Goal: Task Accomplishment & Management: Manage account settings

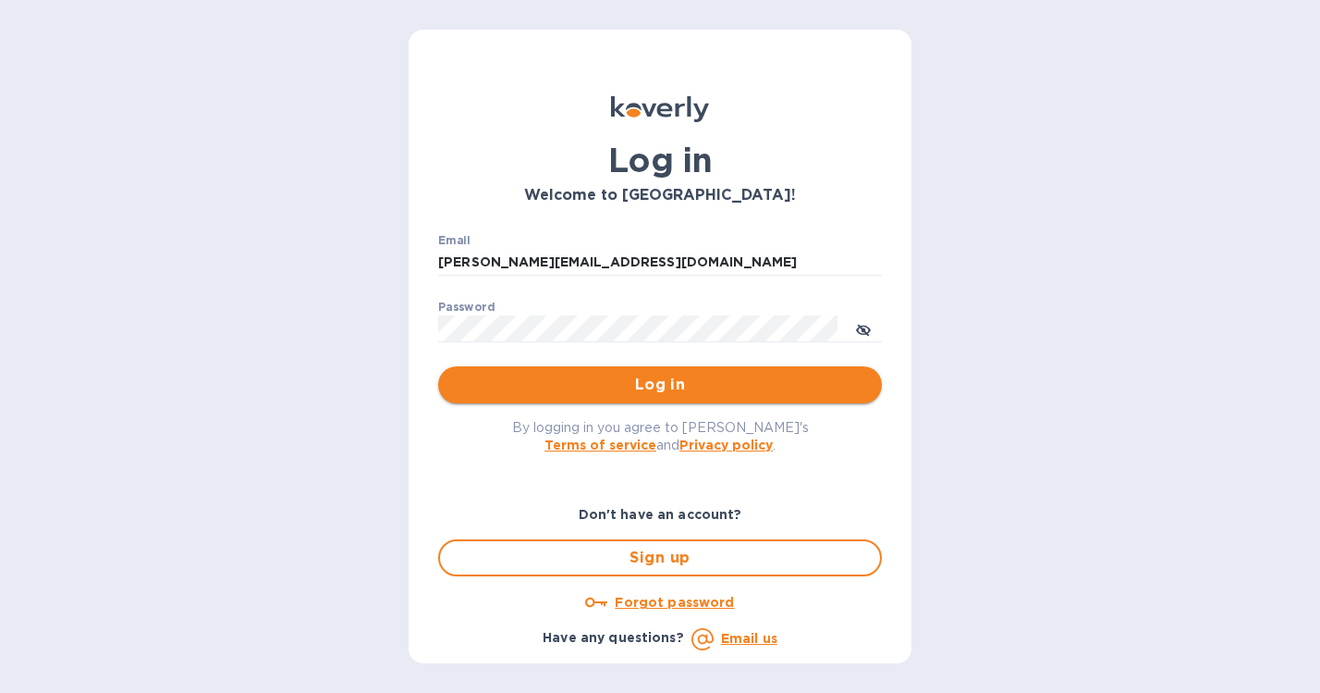
click at [661, 386] on span "Log in" at bounding box center [660, 385] width 414 height 22
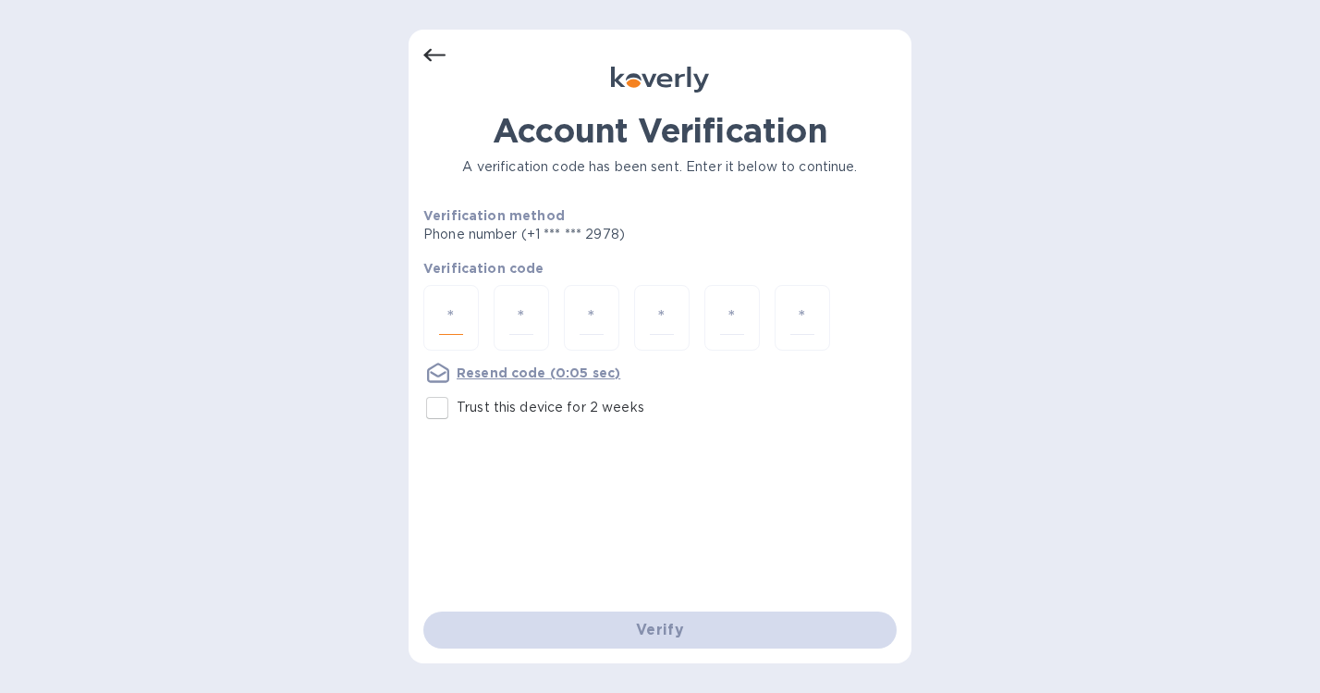
click at [458, 329] on input "number" at bounding box center [451, 317] width 24 height 34
type input "4"
type input "8"
type input "9"
type input "3"
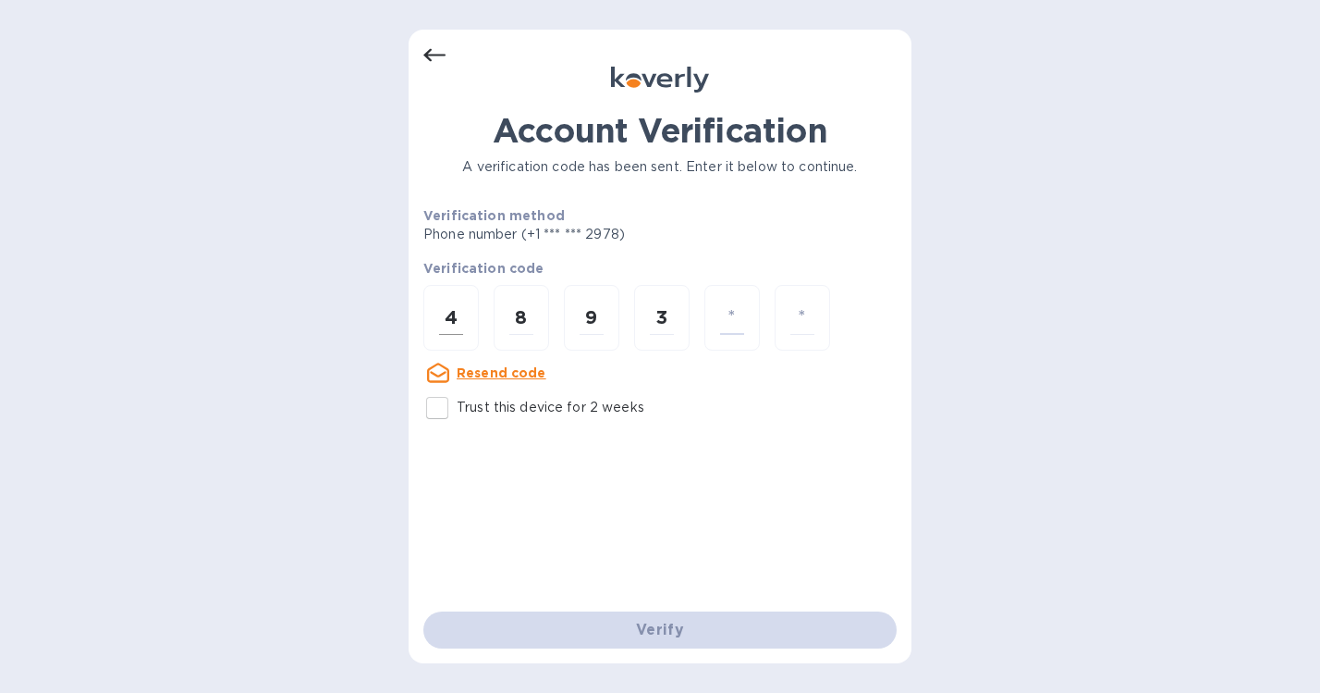
type input "7"
type input "8"
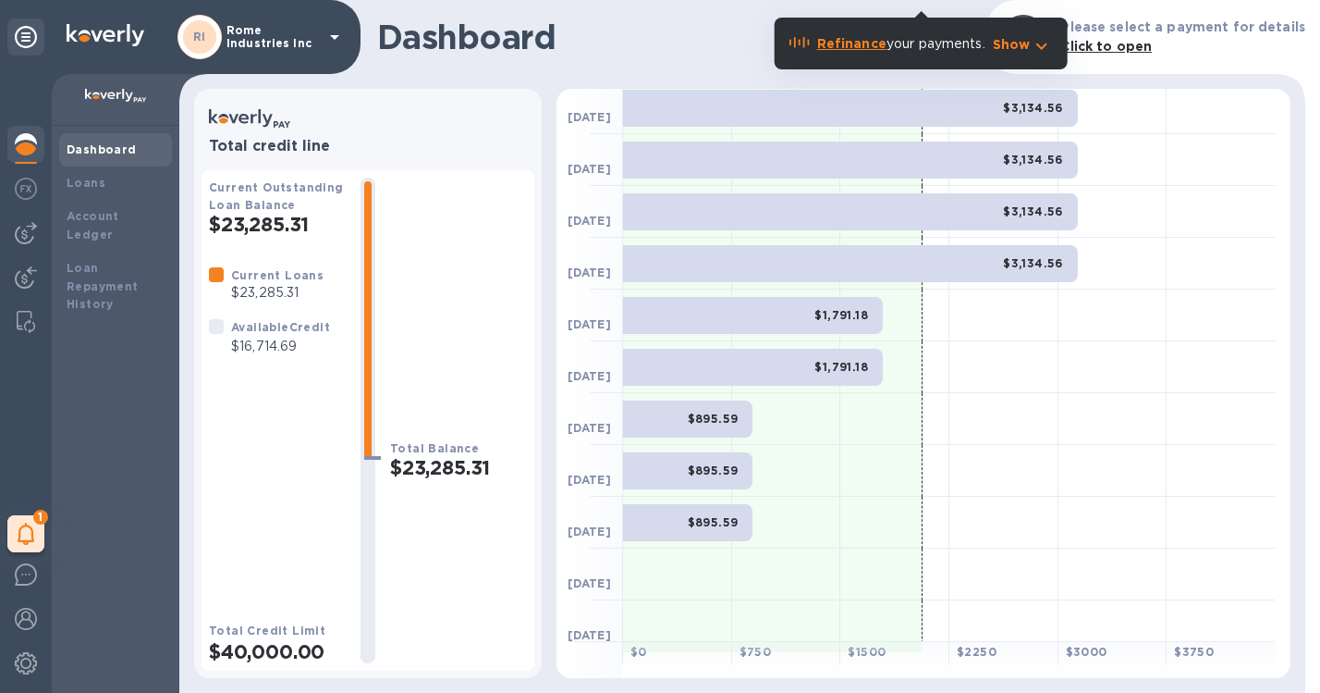
scroll to position [173, 0]
